Goal: Task Accomplishment & Management: Manage account settings

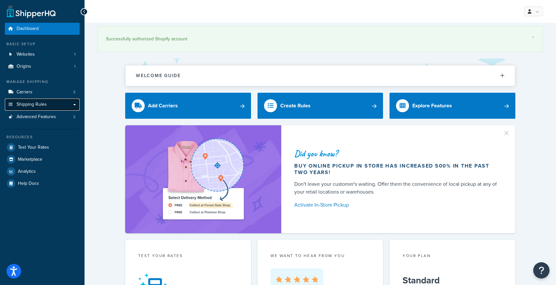
click at [37, 106] on span "Shipping Rules" at bounding box center [32, 105] width 30 height 6
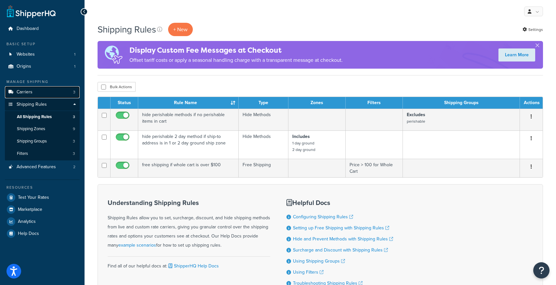
click at [45, 92] on link "Carriers 3" at bounding box center [42, 92] width 75 height 12
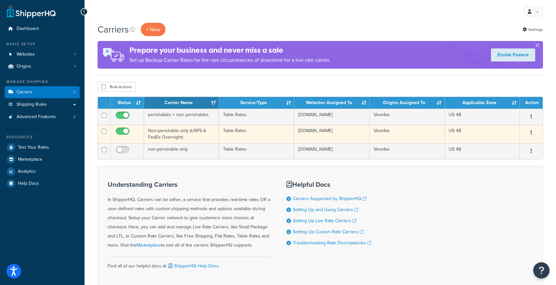
click at [530, 131] on button "button" at bounding box center [531, 132] width 9 height 10
click at [511, 146] on link "Edit" at bounding box center [504, 145] width 51 height 13
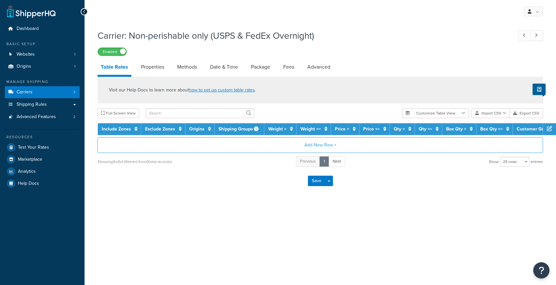
select select "25"
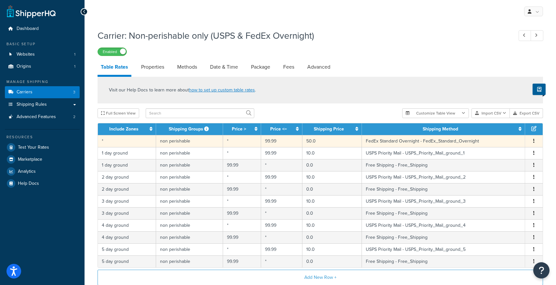
click at [535, 141] on button "button" at bounding box center [533, 141] width 5 height 7
click at [506, 130] on div "Edit" at bounding box center [501, 128] width 46 height 13
select select "173226"
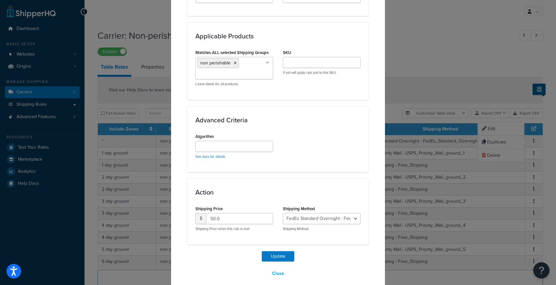
scroll to position [339, 0]
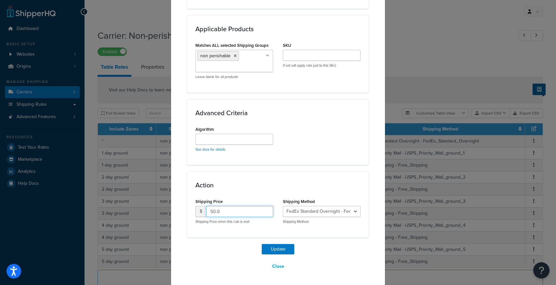
click at [213, 211] on input "50.0" at bounding box center [239, 211] width 67 height 11
type input "100.0"
click at [285, 248] on button "Update" at bounding box center [278, 249] width 33 height 10
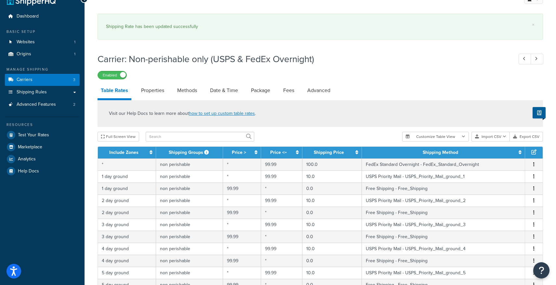
scroll to position [0, 0]
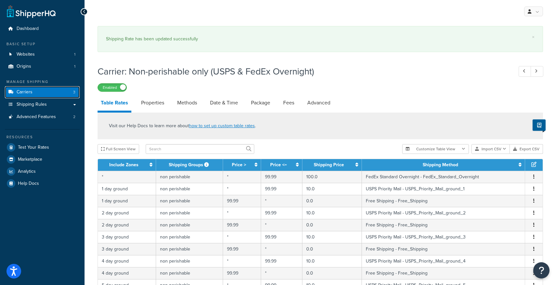
click at [48, 92] on link "Carriers 3" at bounding box center [42, 92] width 75 height 12
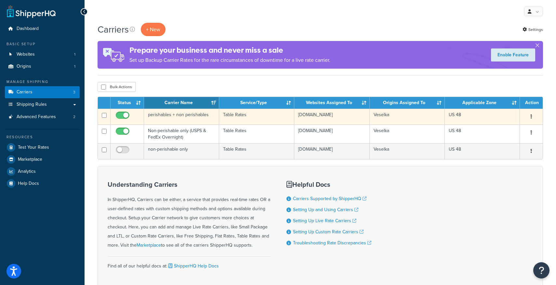
click at [533, 115] on button "button" at bounding box center [531, 117] width 9 height 10
click at [515, 129] on link "Edit" at bounding box center [504, 129] width 51 height 13
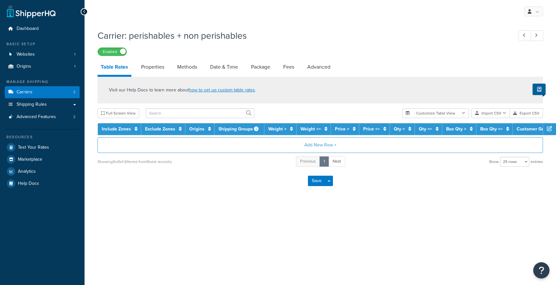
select select "25"
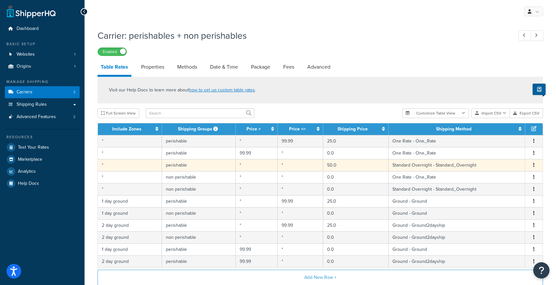
click at [531, 166] on span "Edit Duplicate Delete" at bounding box center [534, 165] width 10 height 7
click at [534, 166] on icon "button" at bounding box center [533, 165] width 1 height 5
click at [500, 159] on div "Edit" at bounding box center [501, 152] width 46 height 13
select select "149580"
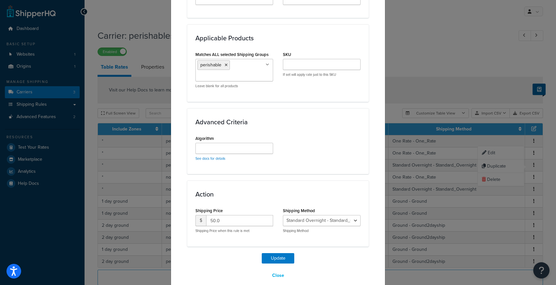
scroll to position [339, 0]
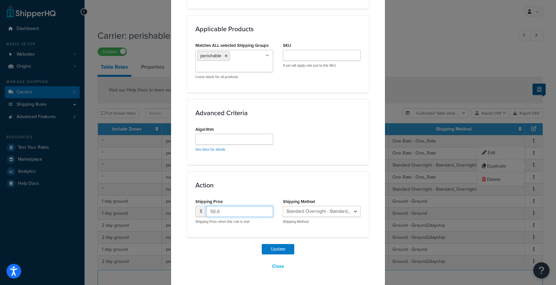
click at [212, 208] on input "50.0" at bounding box center [239, 211] width 67 height 11
type input "100.0"
click at [279, 248] on button "Update" at bounding box center [278, 249] width 33 height 10
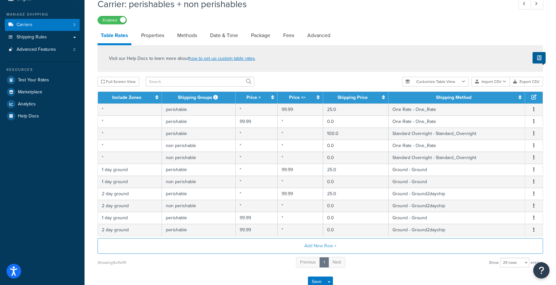
scroll to position [111, 0]
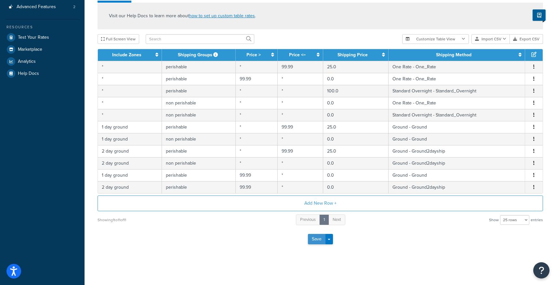
click at [318, 239] on button "Save" at bounding box center [317, 239] width 18 height 10
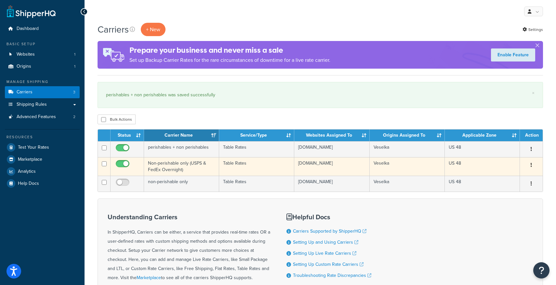
click at [530, 165] on button "button" at bounding box center [531, 165] width 9 height 10
click at [508, 176] on link "Edit" at bounding box center [504, 178] width 51 height 13
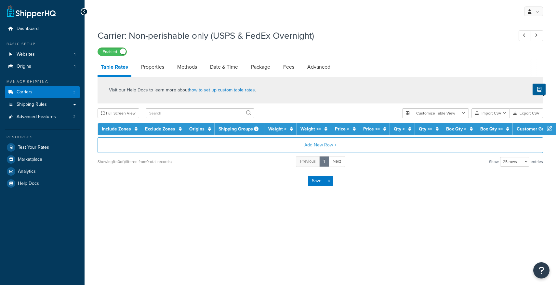
select select "25"
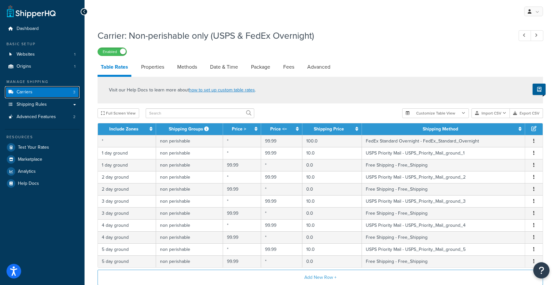
click at [39, 93] on link "Carriers 3" at bounding box center [42, 92] width 75 height 12
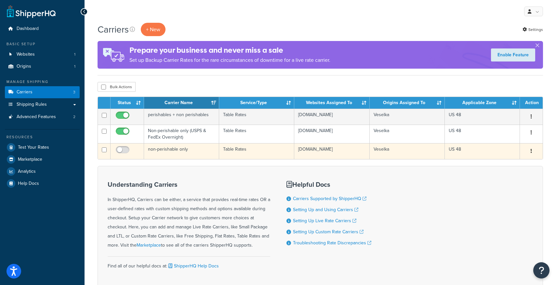
click at [534, 152] on button "button" at bounding box center [531, 151] width 9 height 10
click at [505, 164] on link "Edit" at bounding box center [504, 164] width 51 height 13
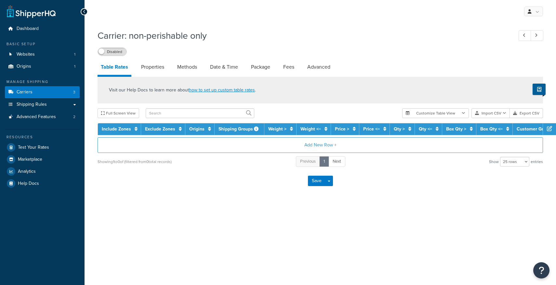
select select "25"
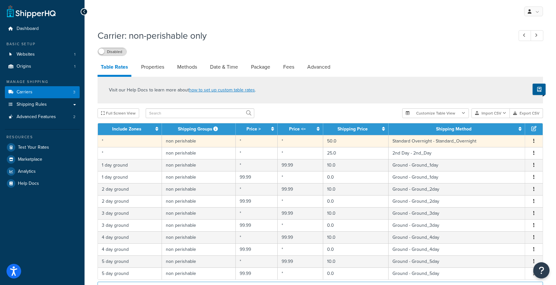
click at [536, 142] on button "button" at bounding box center [533, 141] width 5 height 7
click at [503, 131] on div "Edit" at bounding box center [501, 128] width 46 height 13
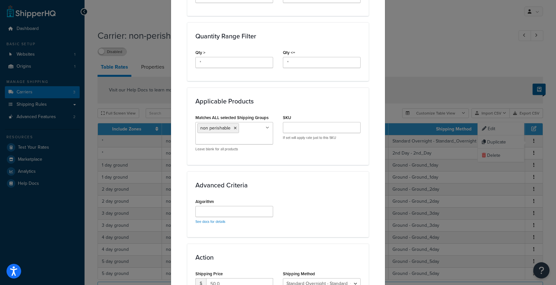
scroll to position [339, 0]
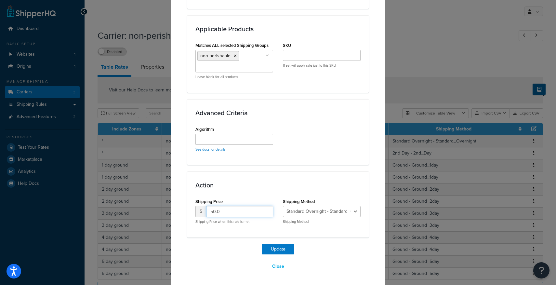
click at [214, 211] on input "50.0" at bounding box center [239, 211] width 67 height 11
type input "100.0"
click at [273, 244] on button "Update" at bounding box center [278, 249] width 33 height 10
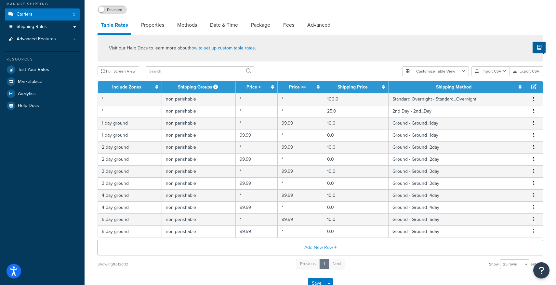
scroll to position [0, 0]
